Goal: Task Accomplishment & Management: Manage account settings

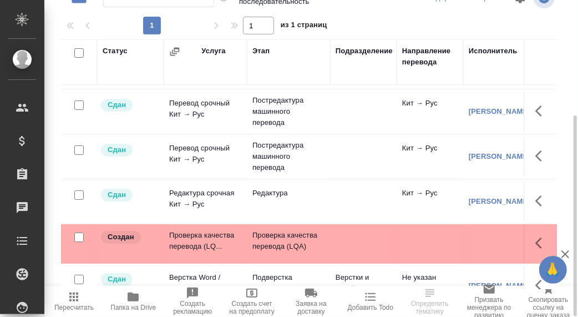
scroll to position [66, 0]
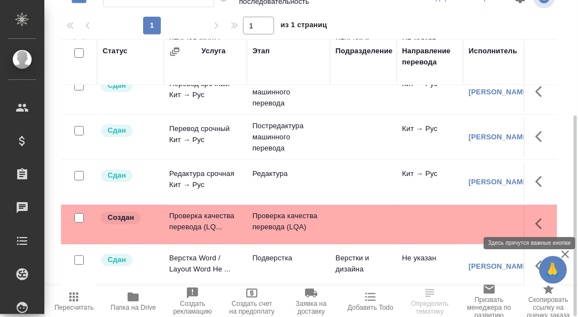
click at [535, 217] on icon "button" at bounding box center [541, 223] width 13 height 13
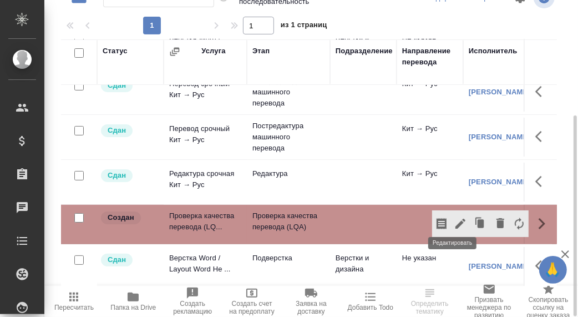
click at [454, 218] on icon "button" at bounding box center [460, 223] width 13 height 13
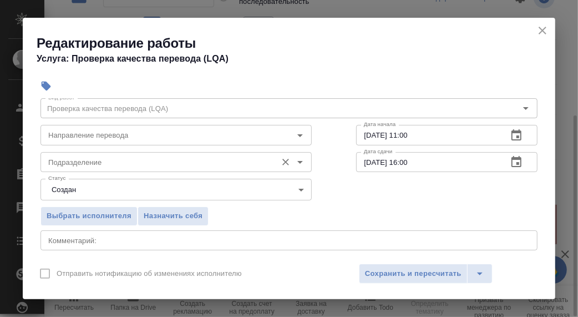
scroll to position [55, 0]
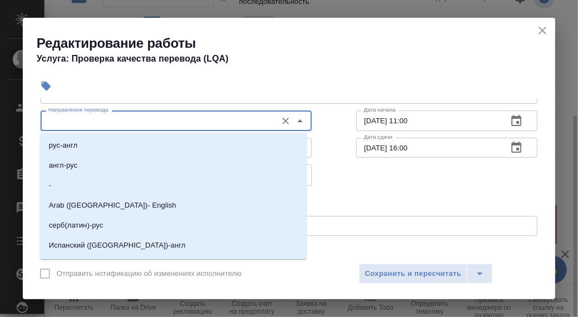
click at [87, 124] on input "Направление перевода" at bounding box center [157, 120] width 227 height 13
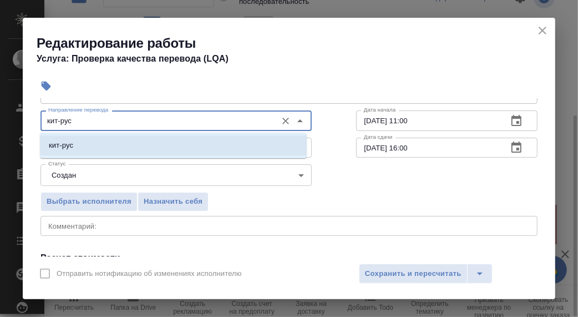
click at [84, 144] on li "кит-рус" at bounding box center [173, 145] width 267 height 20
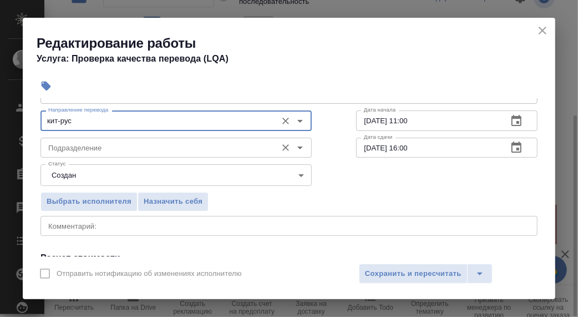
type input "кит-рус"
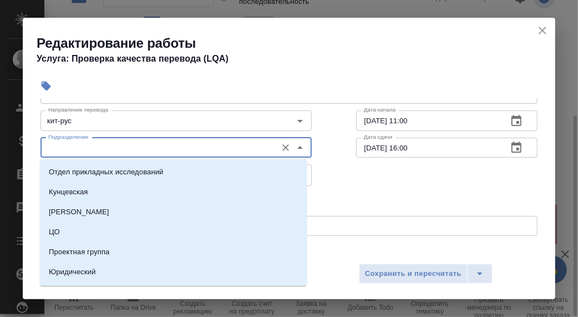
click at [87, 149] on input "Подразделение" at bounding box center [157, 147] width 227 height 13
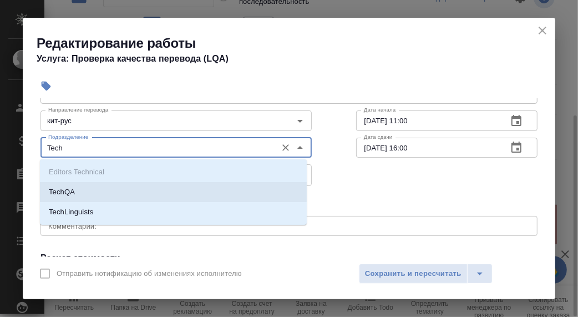
click at [83, 195] on li "TechQA" at bounding box center [173, 192] width 267 height 20
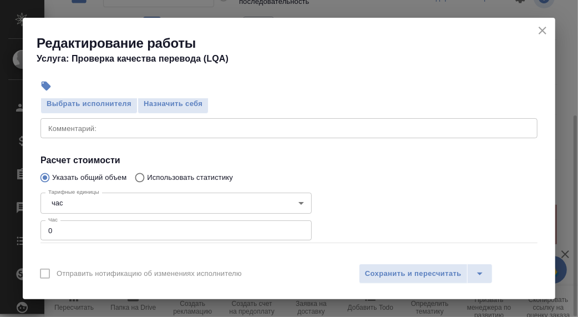
scroll to position [166, 0]
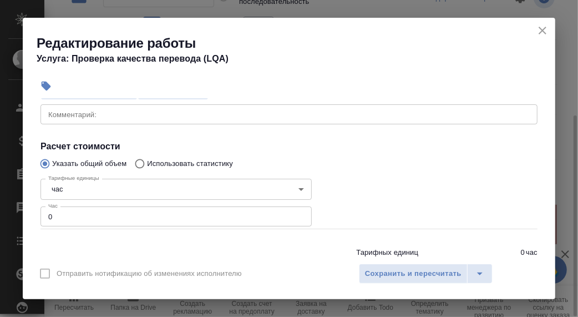
type input "TechQA"
click at [83, 215] on input "0" at bounding box center [176, 216] width 271 height 20
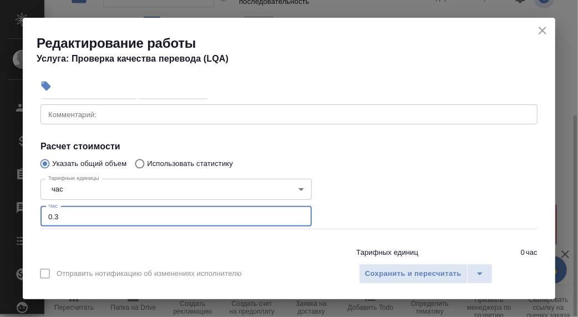
type input "0.3"
click at [77, 110] on textarea at bounding box center [289, 114] width 482 height 8
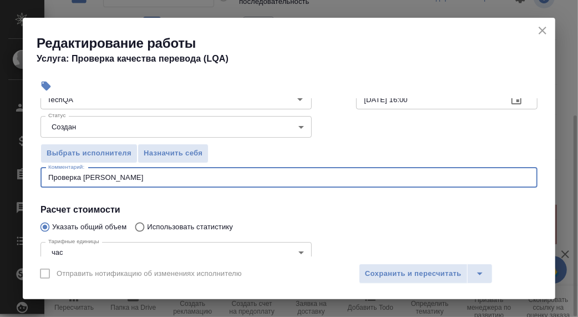
scroll to position [111, 0]
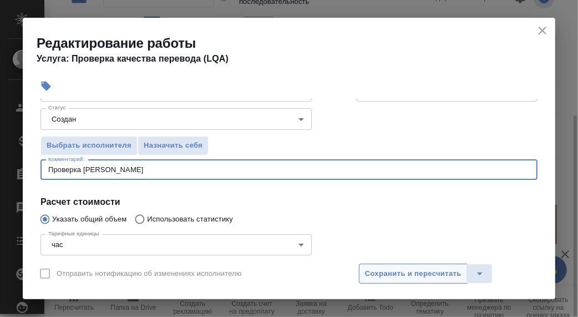
type textarea "Проверка [PERSON_NAME]"
click at [419, 272] on span "Сохранить и пересчитать" at bounding box center [413, 273] width 97 height 13
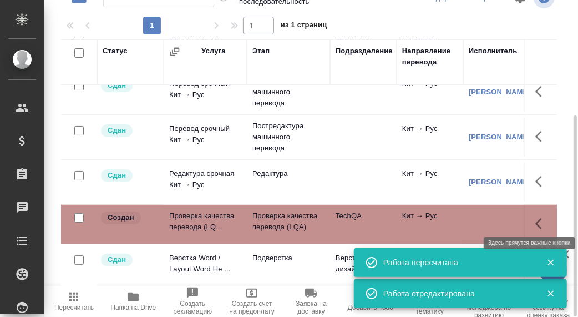
click at [535, 217] on icon "button" at bounding box center [541, 223] width 13 height 13
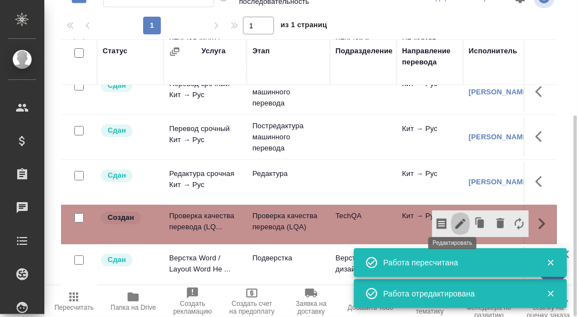
click at [456, 219] on icon "button" at bounding box center [461, 224] width 10 height 10
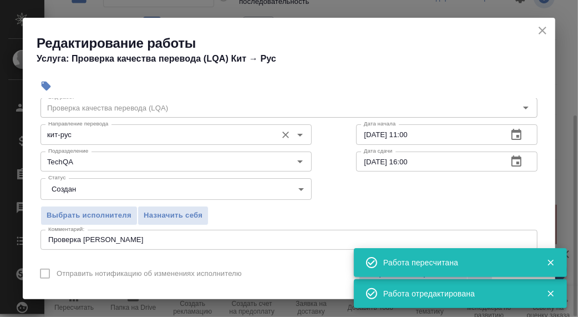
scroll to position [55, 0]
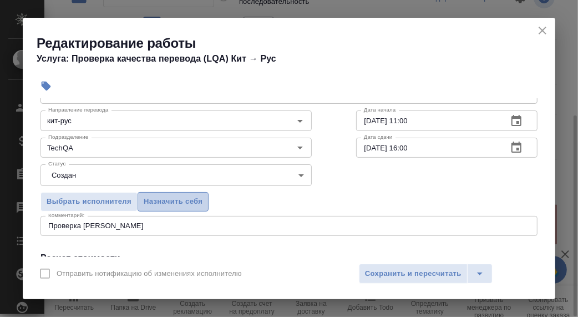
click at [193, 199] on span "Назначить себя" at bounding box center [173, 201] width 59 height 13
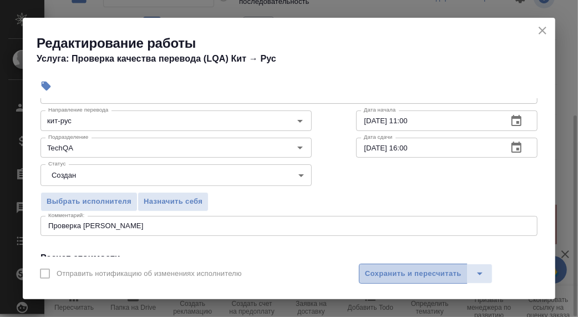
click at [406, 274] on span "Сохранить и пересчитать" at bounding box center [413, 273] width 97 height 13
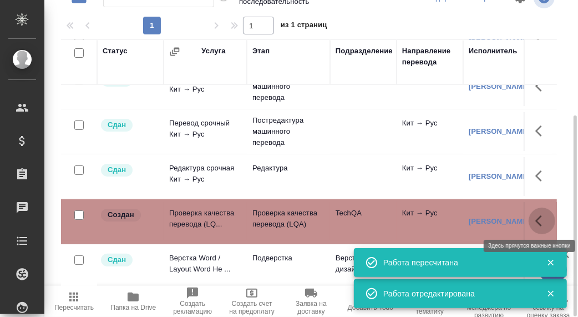
click at [535, 218] on icon "button" at bounding box center [541, 220] width 13 height 13
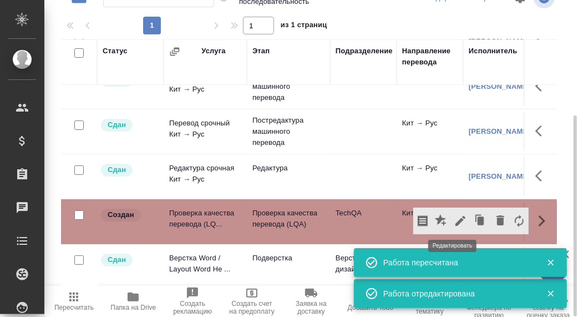
click at [456, 219] on icon "button" at bounding box center [461, 221] width 10 height 10
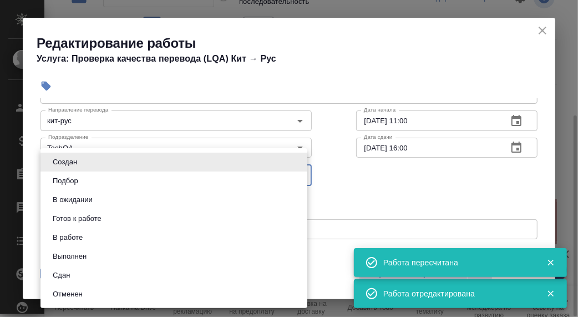
click at [297, 171] on body "🙏 .cls-1 fill:#fff; AWATERA [PERSON_NAME] d.rumyantseva Клиенты Спецификации За…" at bounding box center [289, 158] width 578 height 317
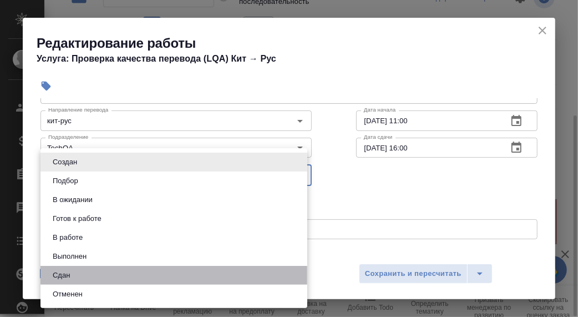
click at [98, 275] on li "Сдан" at bounding box center [174, 275] width 267 height 19
type input "closed"
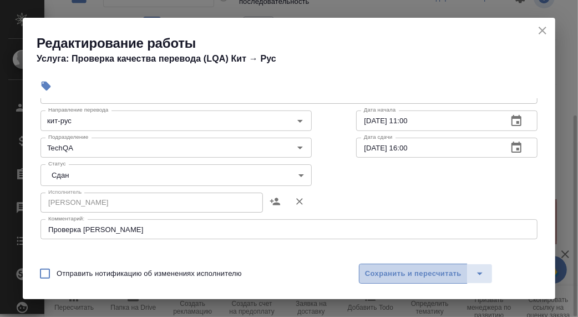
click at [393, 273] on span "Сохранить и пересчитать" at bounding box center [413, 273] width 97 height 13
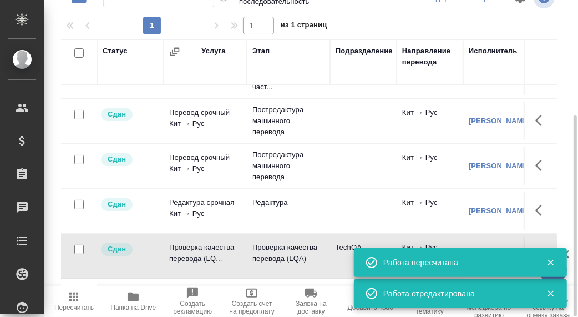
scroll to position [0, 0]
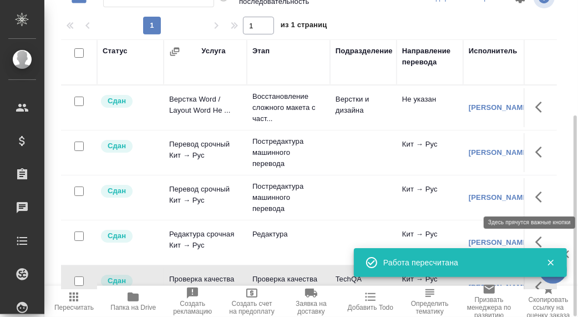
click at [535, 196] on icon "button" at bounding box center [541, 196] width 13 height 13
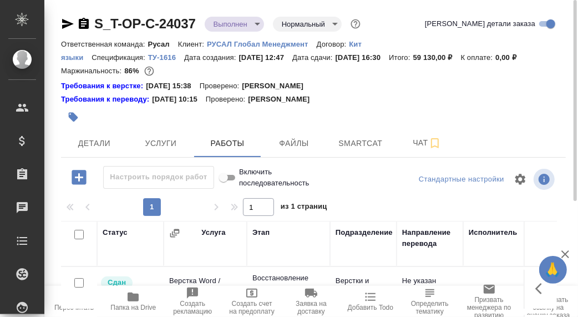
click at [257, 21] on body "🙏 .cls-1 fill:#fff; AWATERA [PERSON_NAME] d.rumyantseva Клиенты Спецификации За…" at bounding box center [289, 158] width 578 height 317
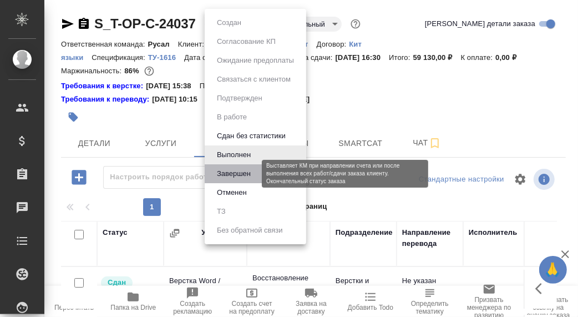
click at [242, 175] on button "Завершен" at bounding box center [234, 174] width 41 height 12
